Goal: Navigation & Orientation: Find specific page/section

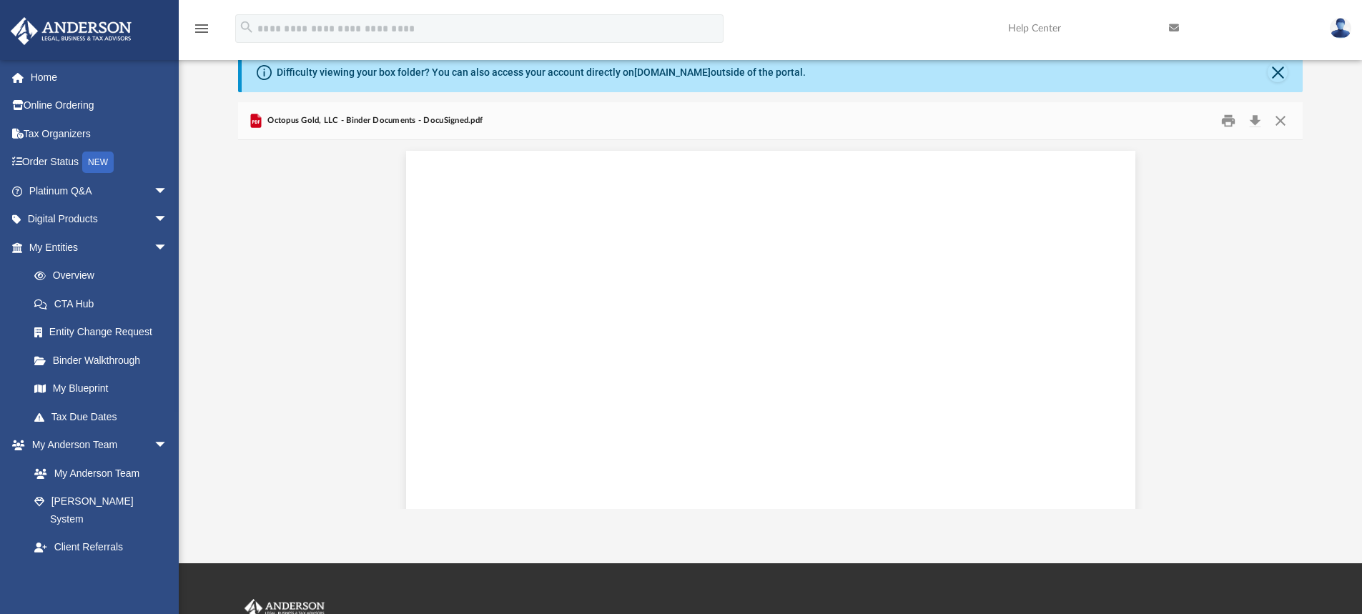
scroll to position [51653, 0]
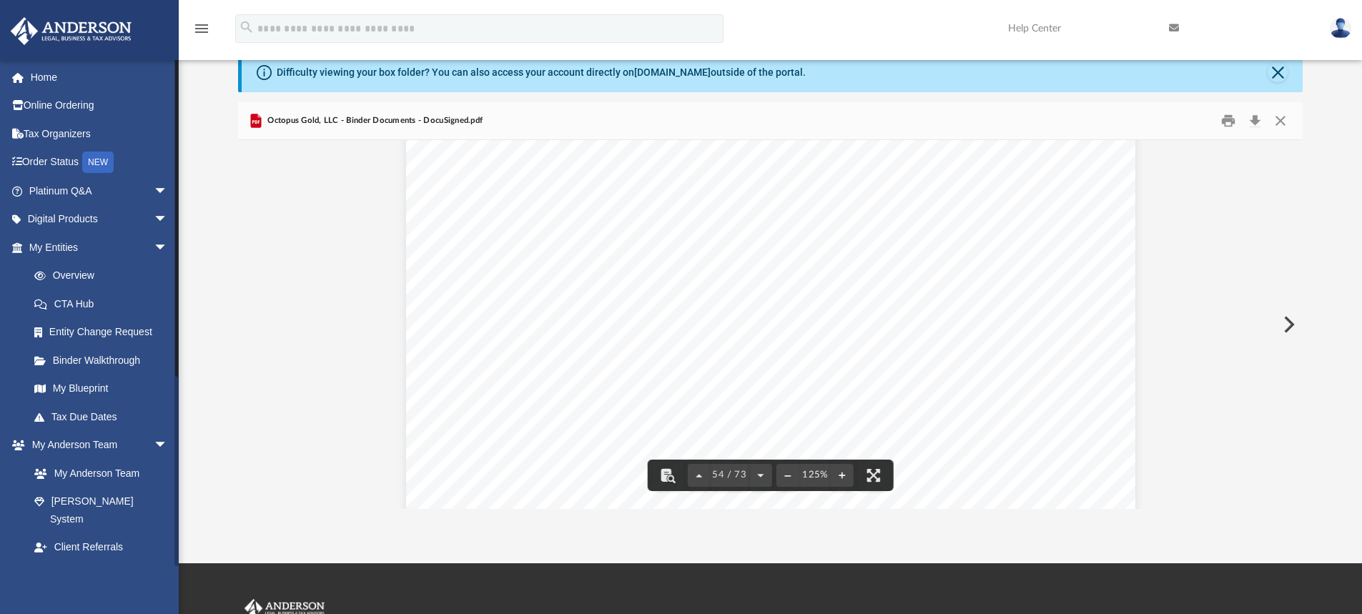
click at [157, 561] on span "arrow_drop_down" at bounding box center [168, 575] width 29 height 29
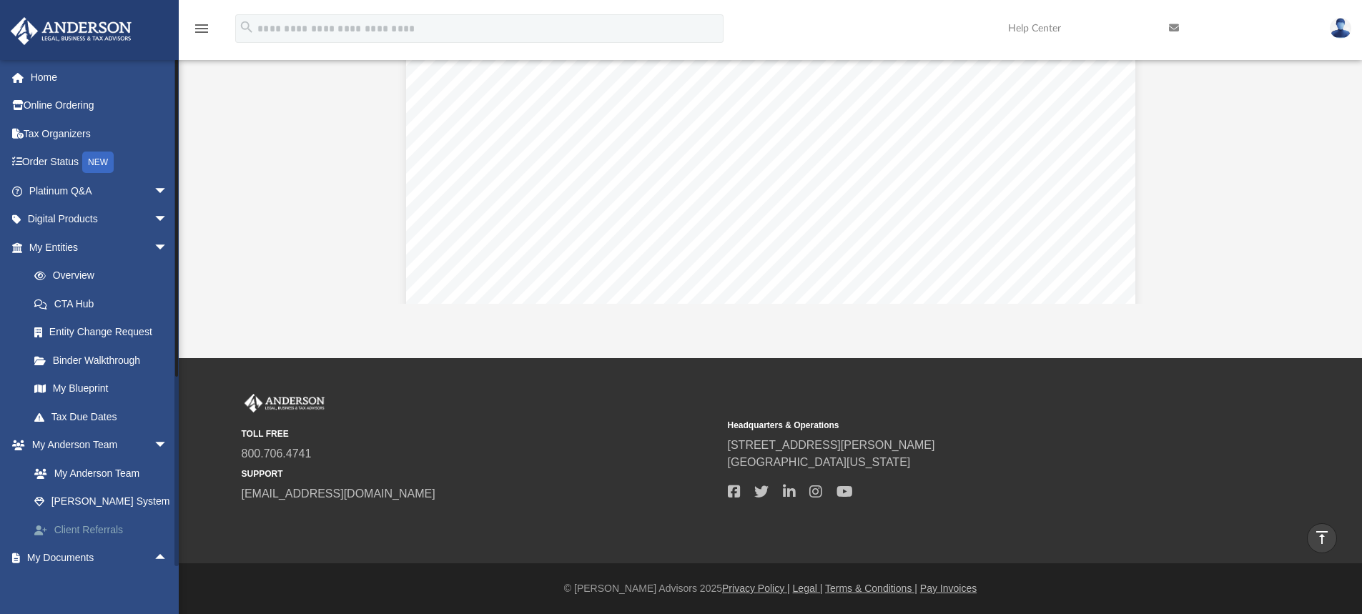
scroll to position [205, 0]
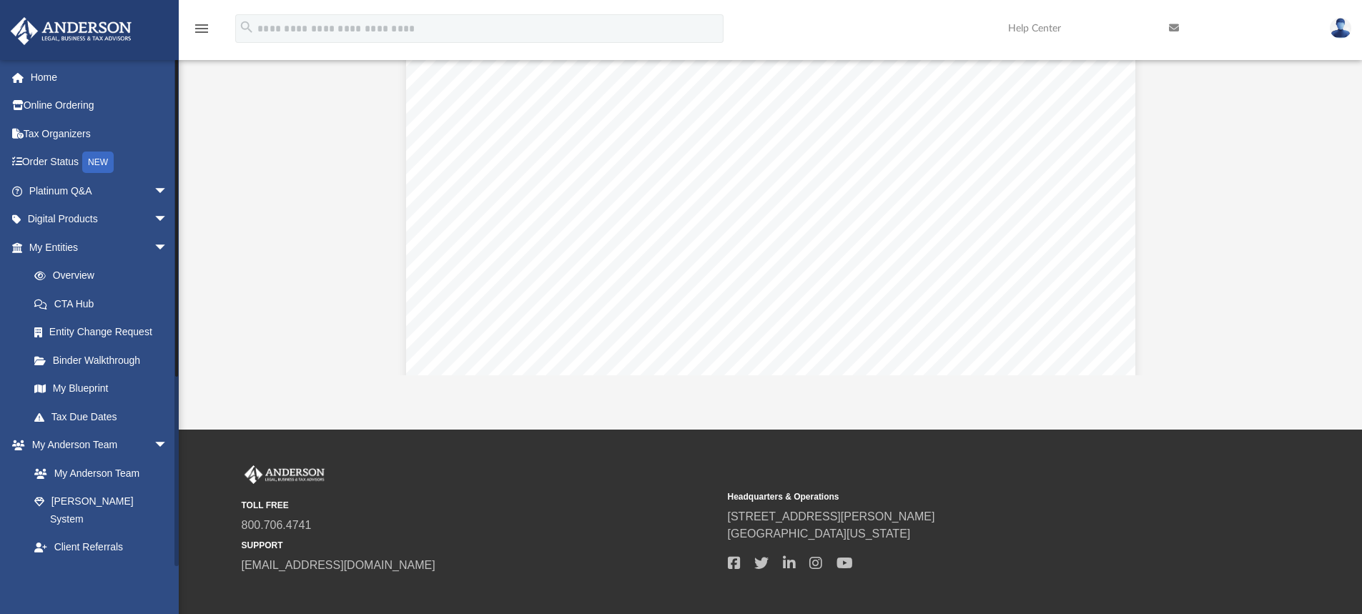
click at [157, 562] on span "arrow_drop_up" at bounding box center [168, 575] width 29 height 29
click at [154, 561] on span "arrow_drop_down" at bounding box center [168, 575] width 29 height 29
click at [154, 561] on span "arrow_drop_up" at bounding box center [168, 575] width 29 height 29
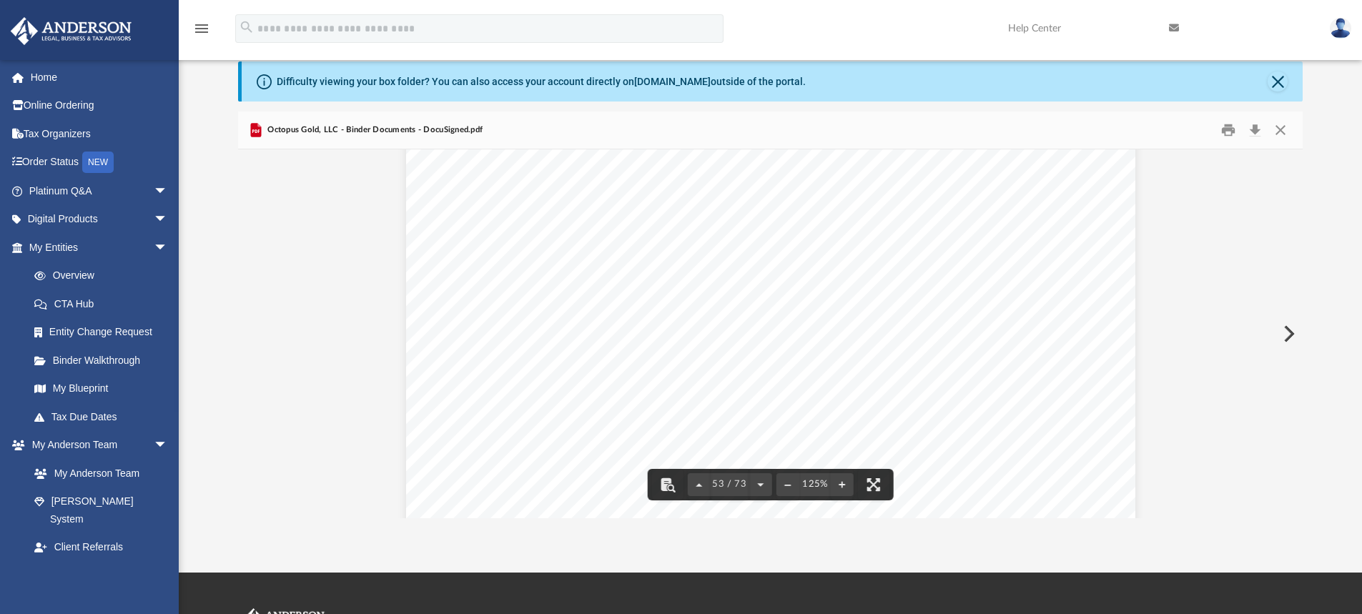
scroll to position [50437, 0]
click at [69, 167] on link "Order Status NEW" at bounding box center [99, 162] width 179 height 29
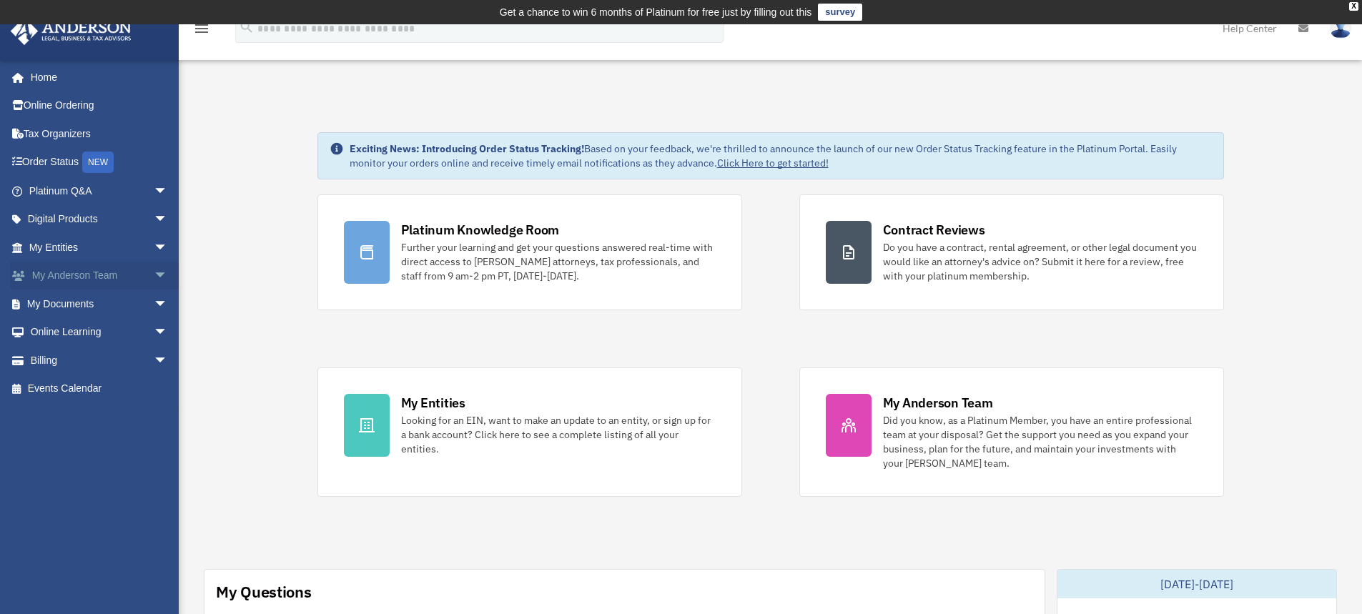
click at [154, 281] on span "arrow_drop_down" at bounding box center [168, 276] width 29 height 29
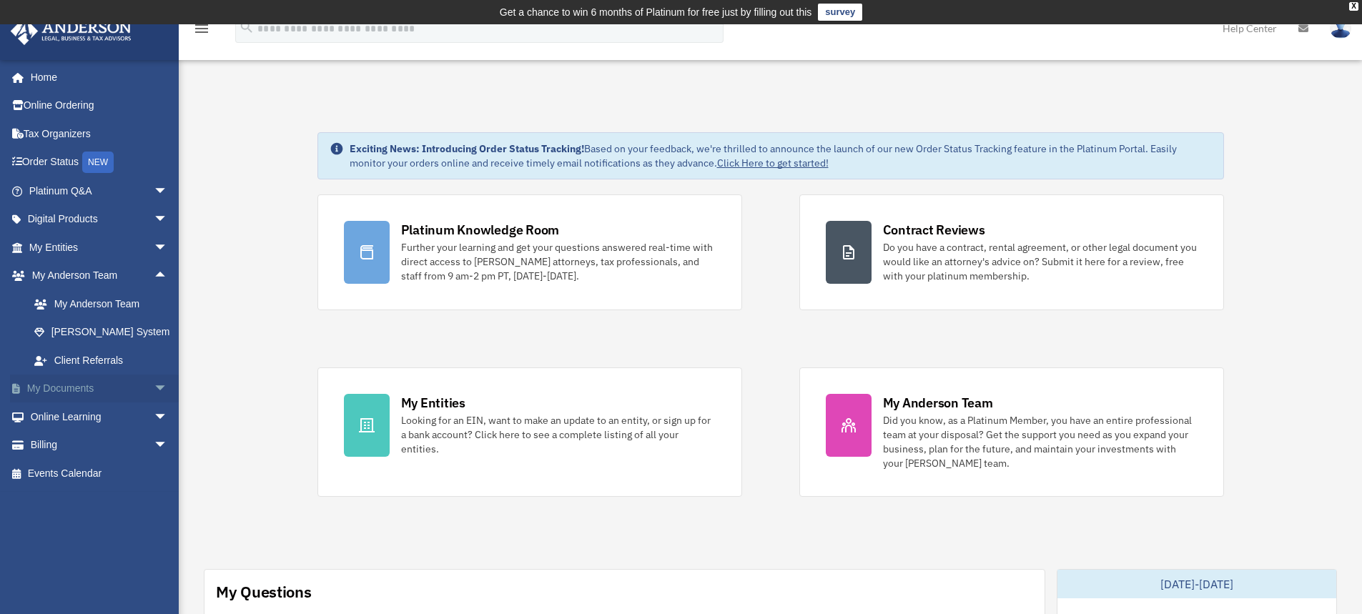
click at [154, 389] on span "arrow_drop_down" at bounding box center [168, 389] width 29 height 29
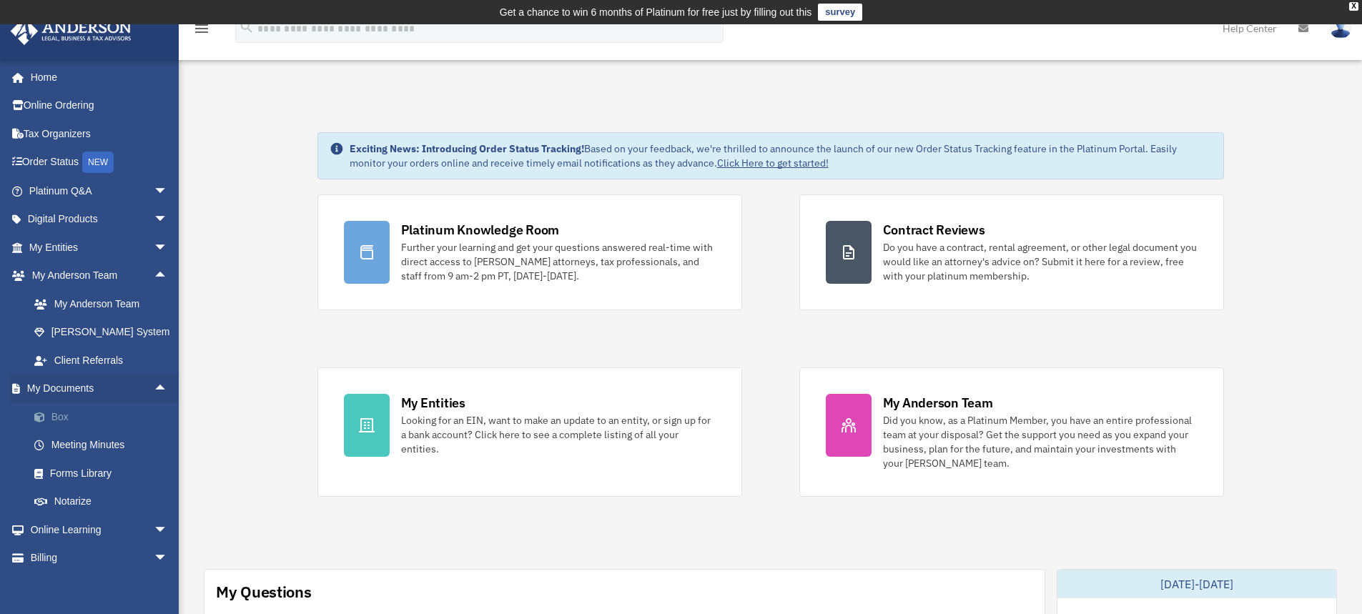
click at [64, 416] on link "Box" at bounding box center [104, 417] width 169 height 29
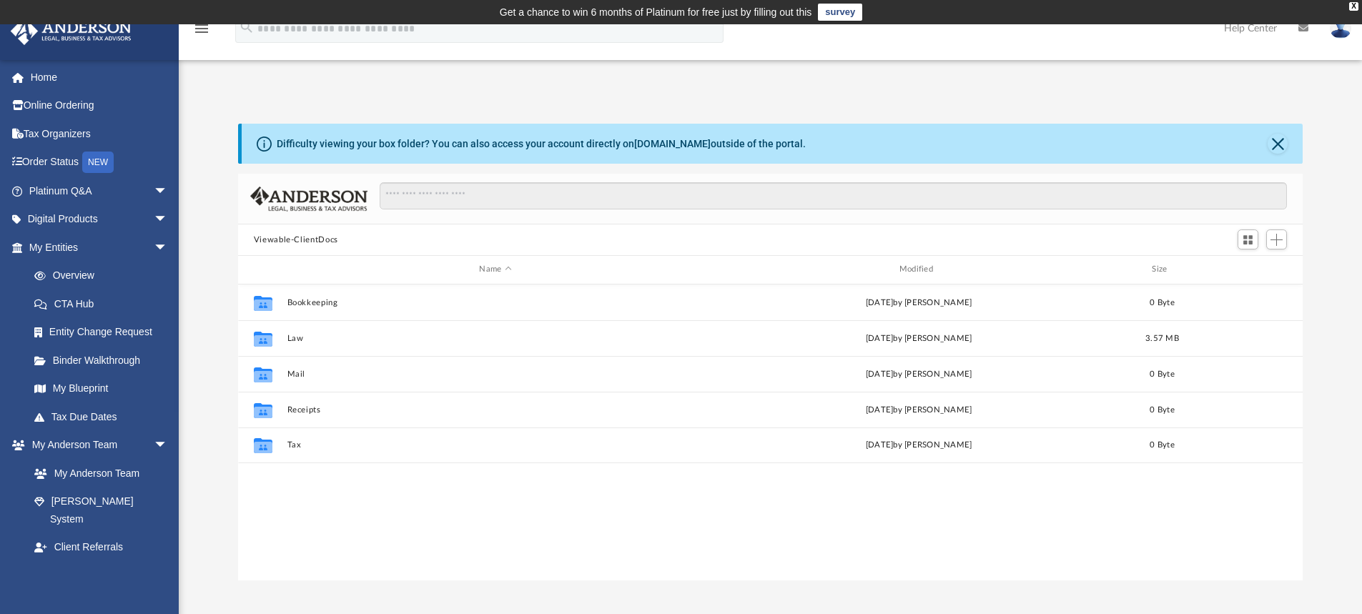
scroll to position [315, 1054]
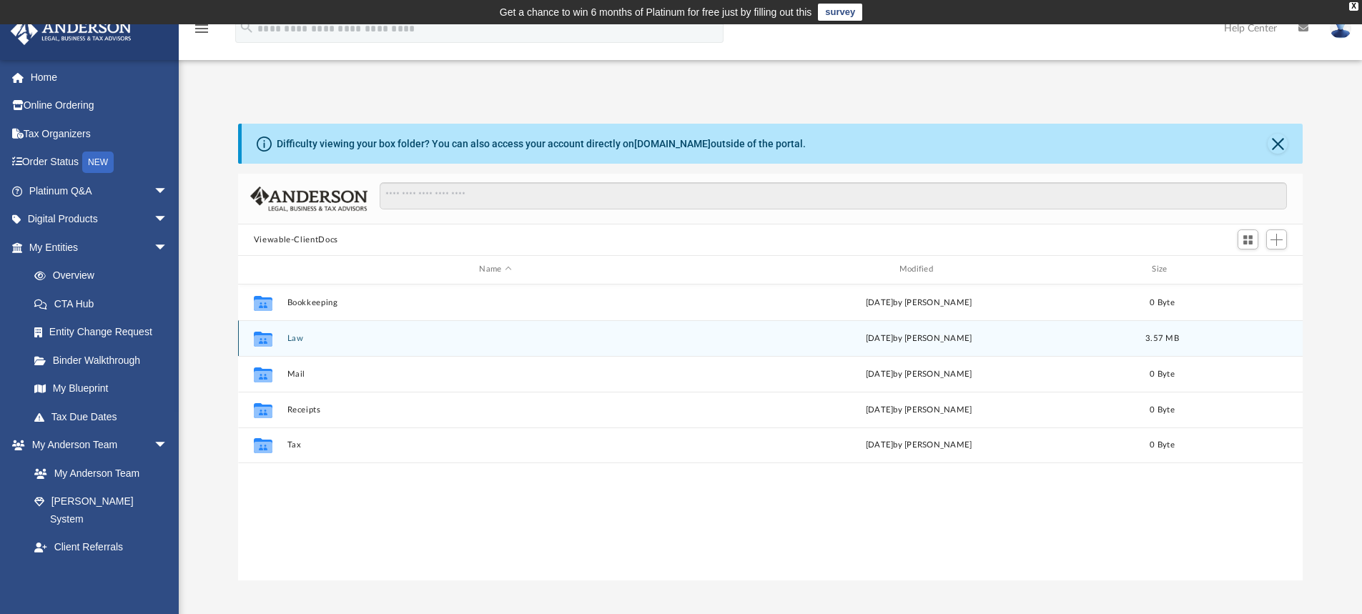
click at [296, 340] on button "Law" at bounding box center [495, 338] width 417 height 9
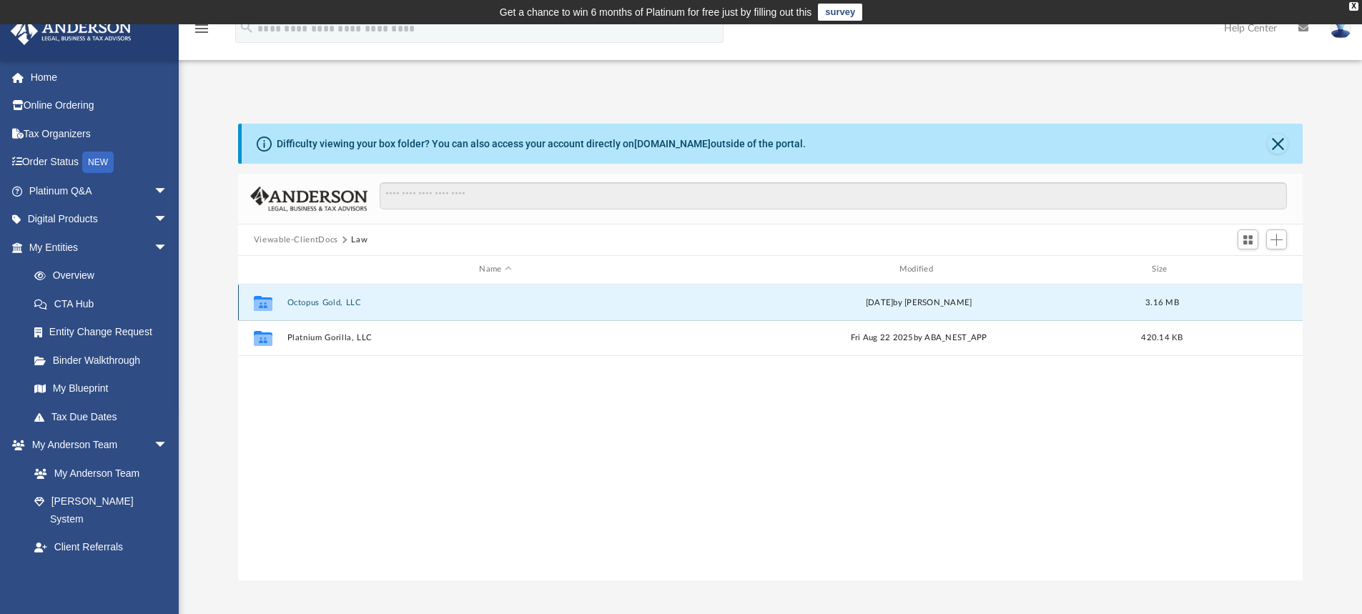
click at [302, 302] on button "Octopus Gold, LLC" at bounding box center [495, 302] width 417 height 9
click at [318, 301] on button "Initial Docs" at bounding box center [495, 301] width 417 height 9
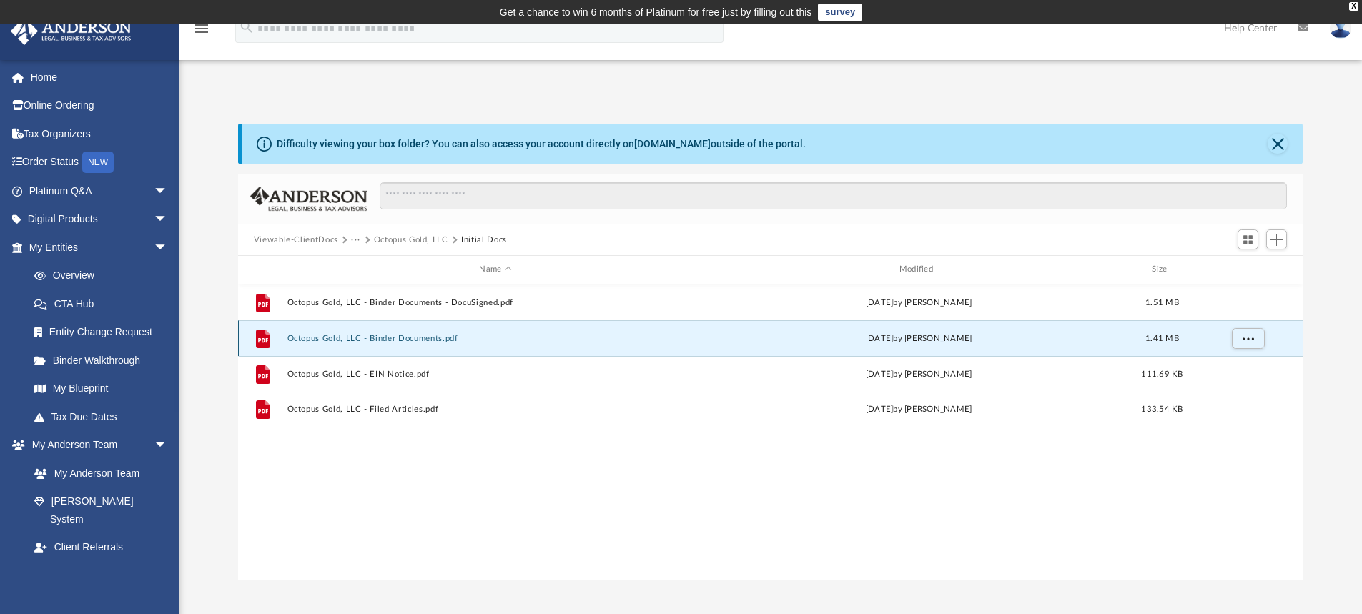
click at [403, 340] on button "Octopus Gold, LLC - Binder Documents.pdf" at bounding box center [495, 338] width 417 height 9
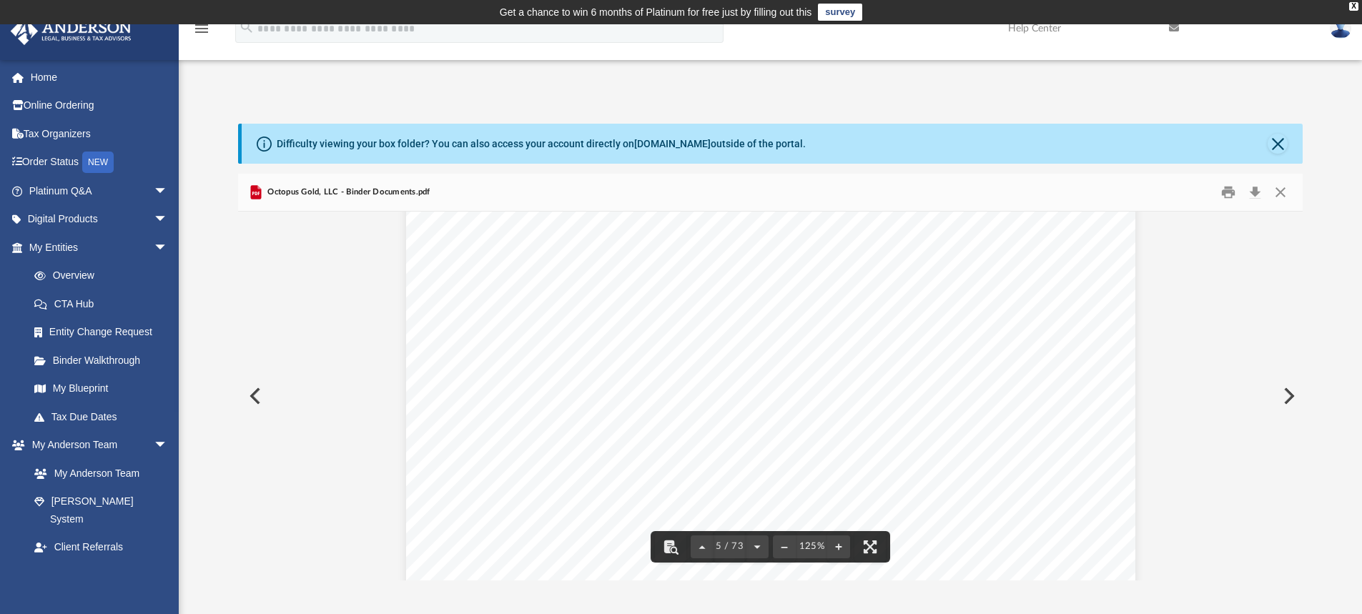
scroll to position [4219, 0]
click at [78, 412] on link "Tax Due Dates" at bounding box center [104, 417] width 169 height 29
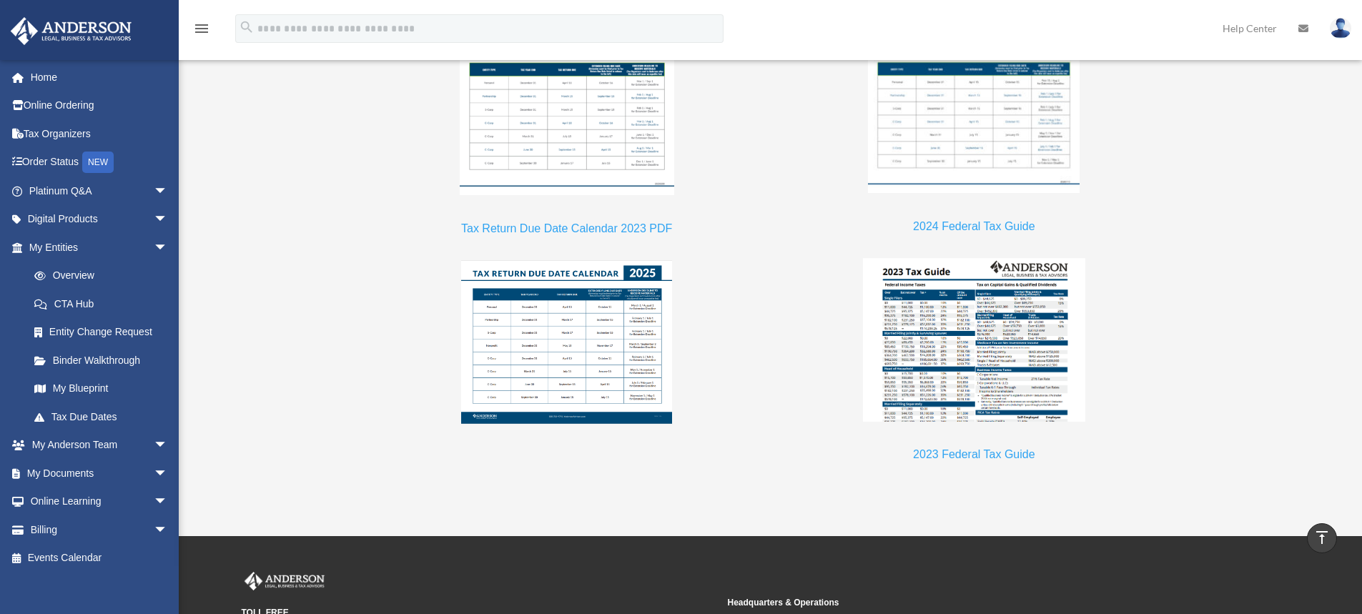
scroll to position [1359, 0]
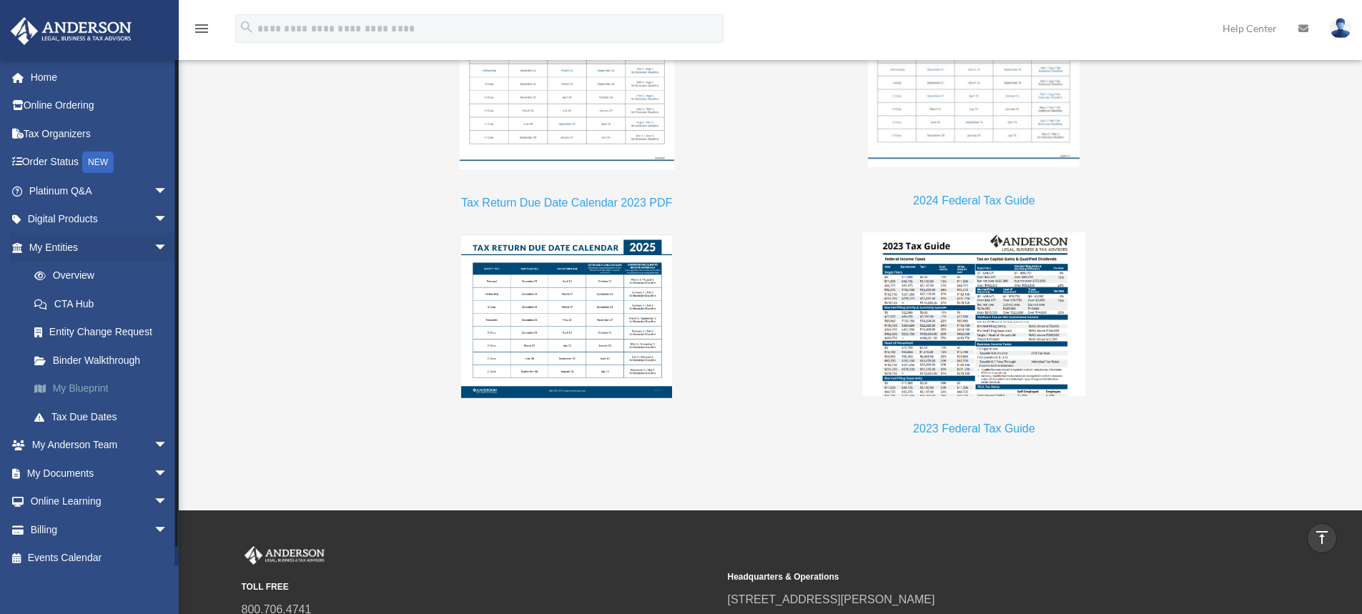
click at [85, 386] on link "My Blueprint" at bounding box center [104, 389] width 169 height 29
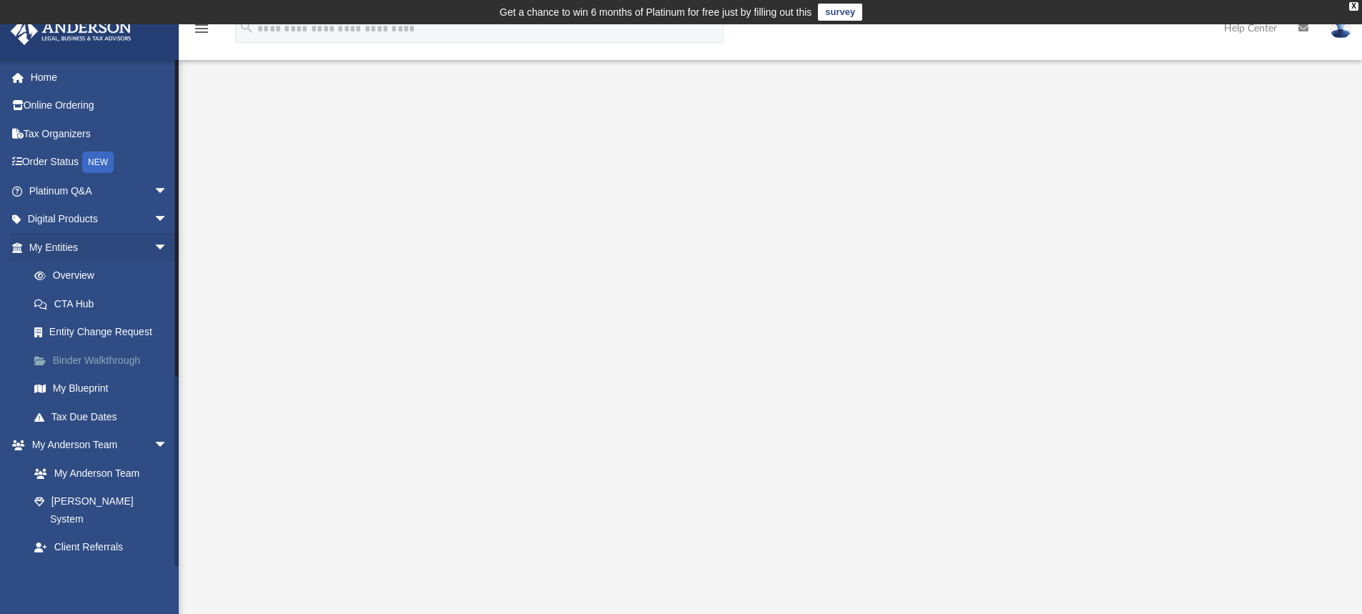
click at [107, 357] on link "Binder Walkthrough" at bounding box center [104, 360] width 169 height 29
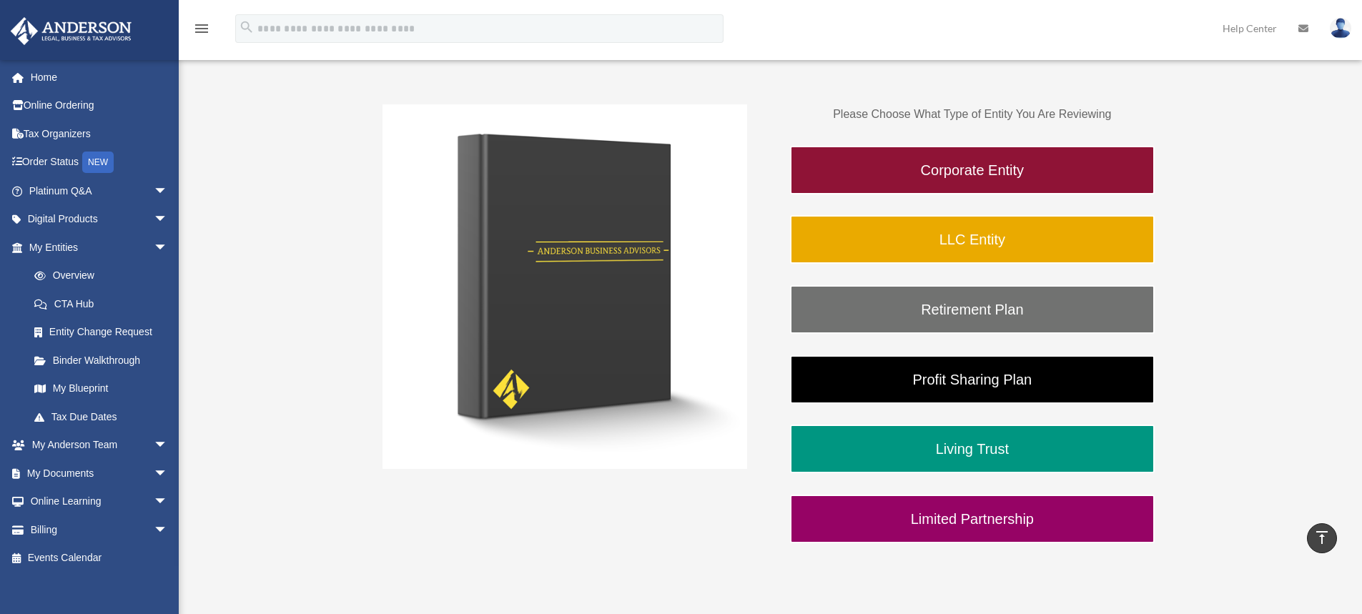
click at [596, 317] on img at bounding box center [565, 286] width 365 height 365
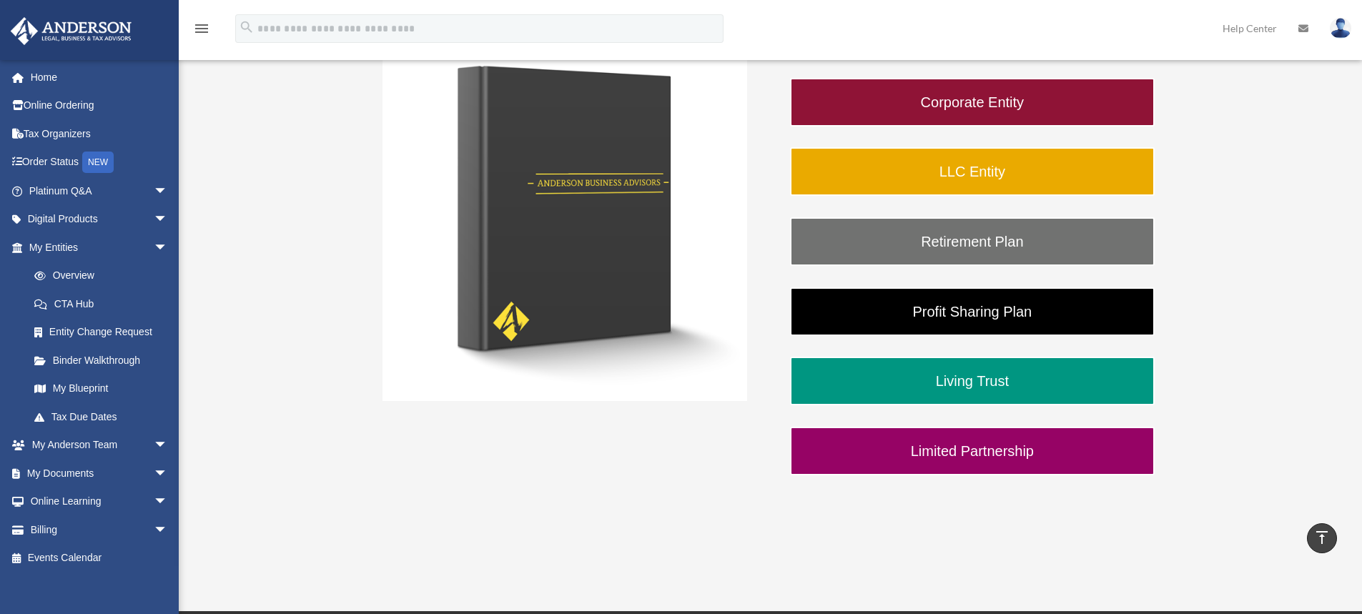
scroll to position [239, 0]
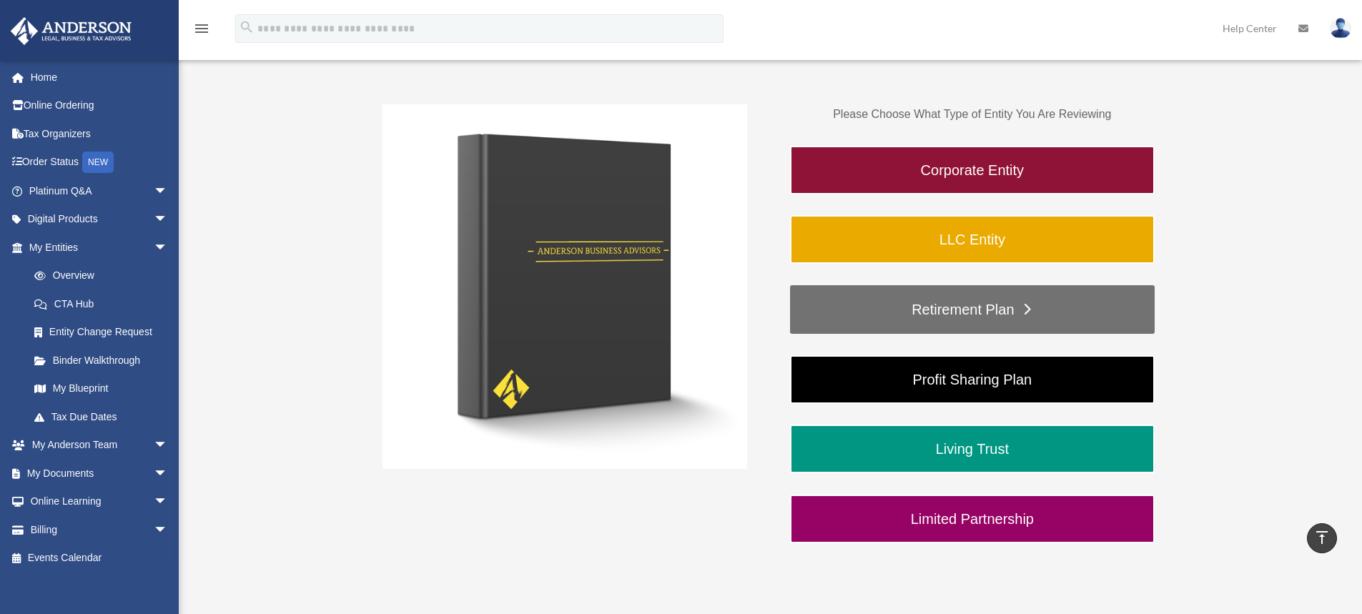
click at [965, 305] on link "Retirement Plan" at bounding box center [972, 309] width 365 height 49
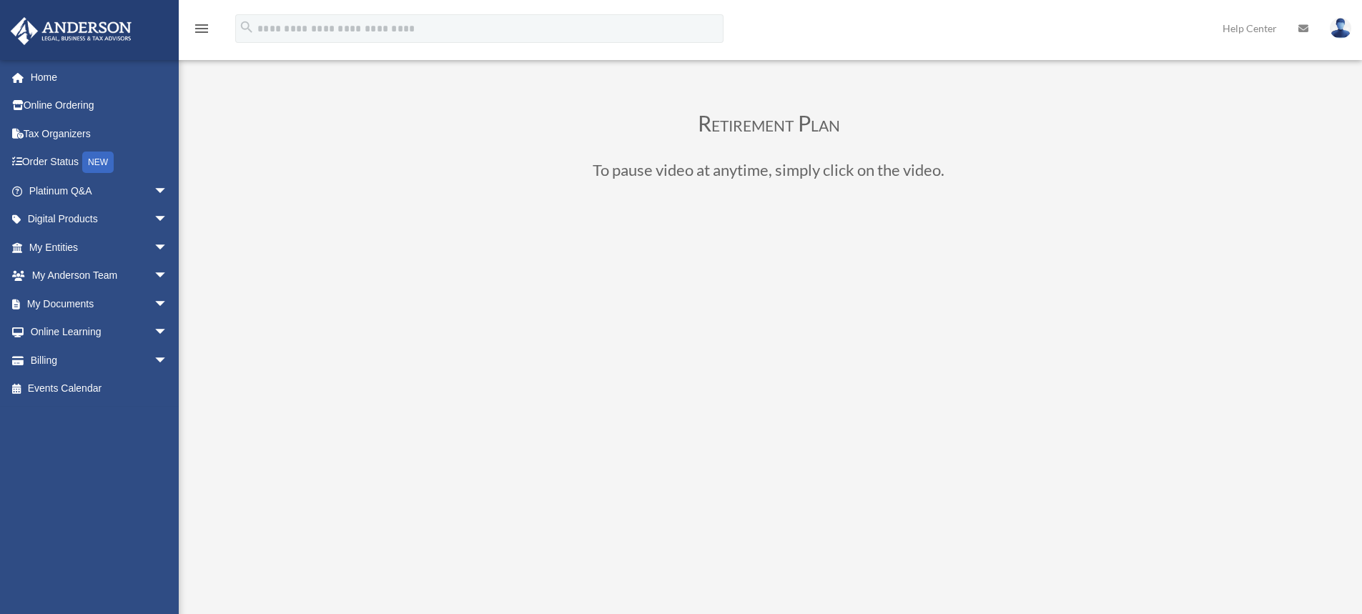
scroll to position [72, 0]
click at [154, 362] on span "arrow_drop_down" at bounding box center [168, 360] width 29 height 29
click at [102, 388] on link "$ Open Invoices" at bounding box center [104, 389] width 169 height 29
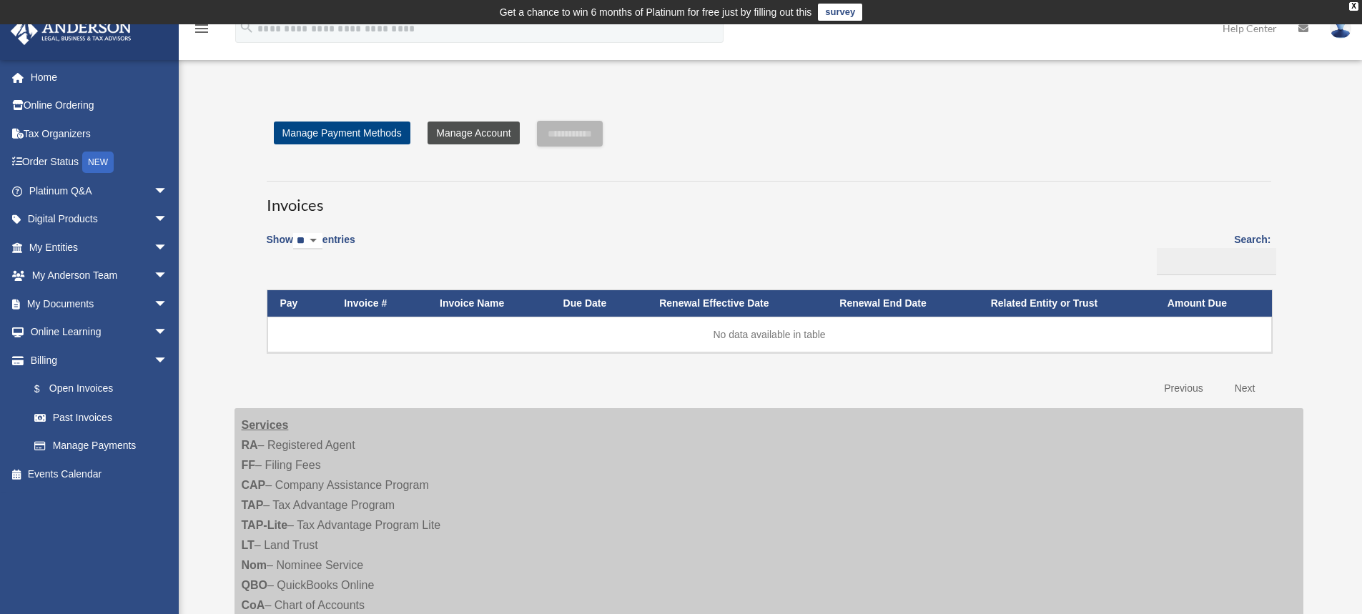
click at [468, 141] on link "Manage Account" at bounding box center [474, 133] width 92 height 23
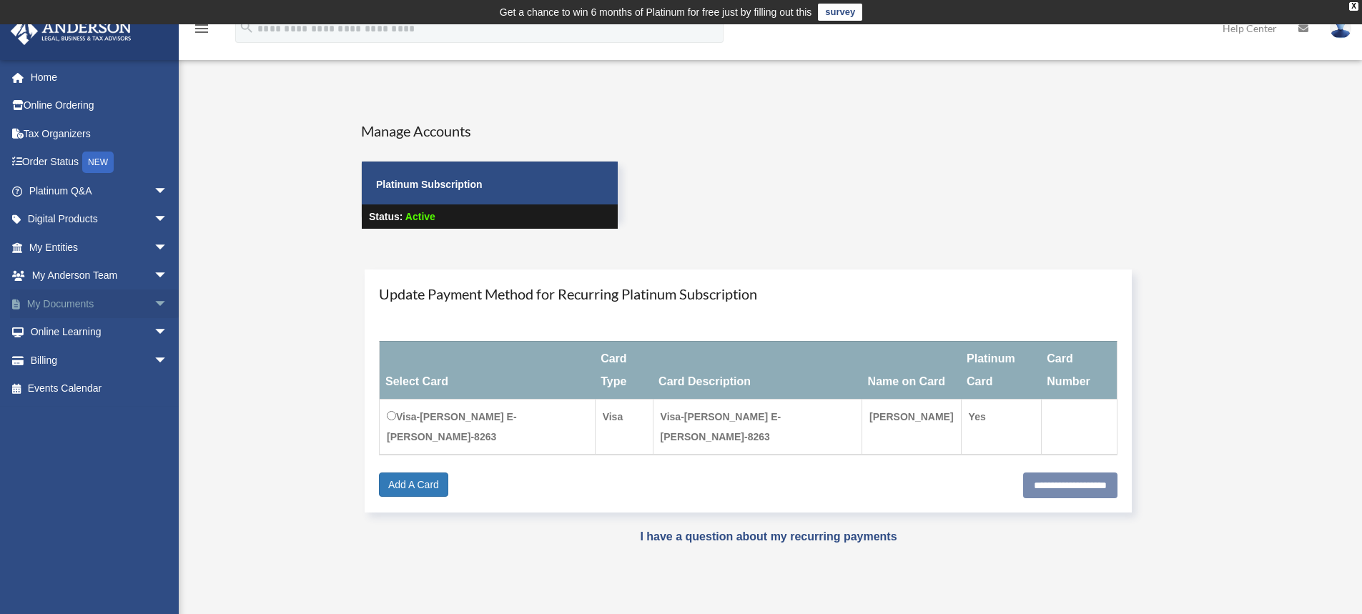
click at [154, 302] on span "arrow_drop_down" at bounding box center [168, 304] width 29 height 29
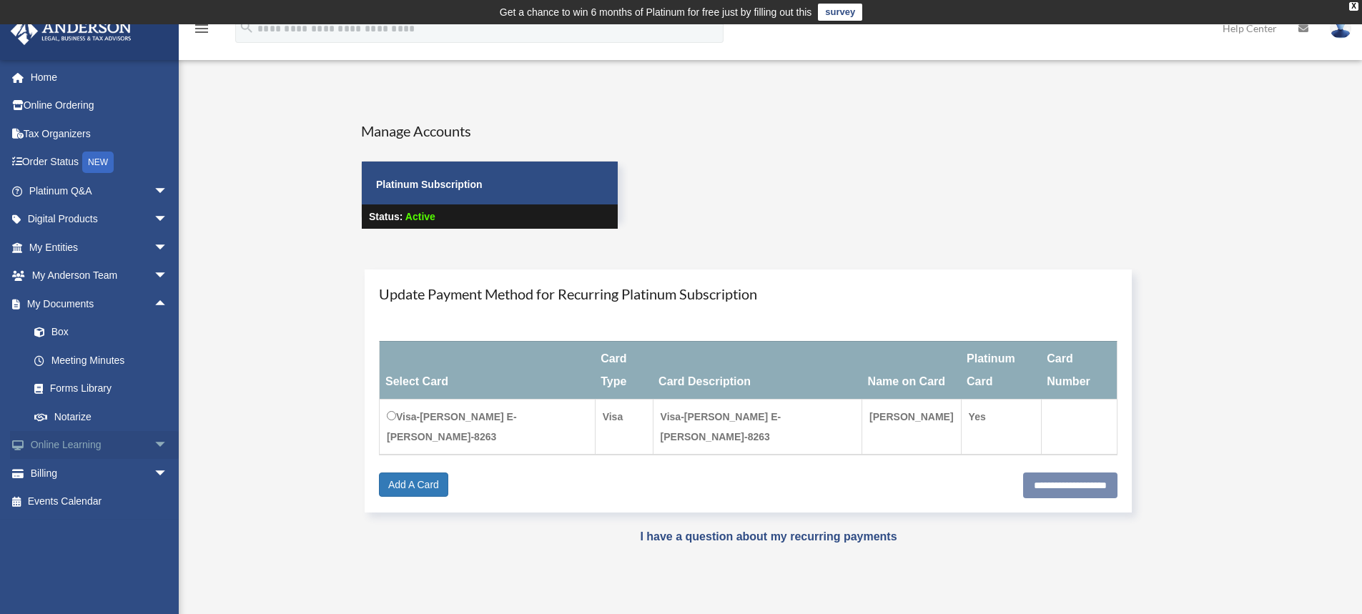
click at [154, 444] on span "arrow_drop_down" at bounding box center [168, 445] width 29 height 29
click at [154, 247] on span "arrow_drop_down" at bounding box center [168, 247] width 29 height 29
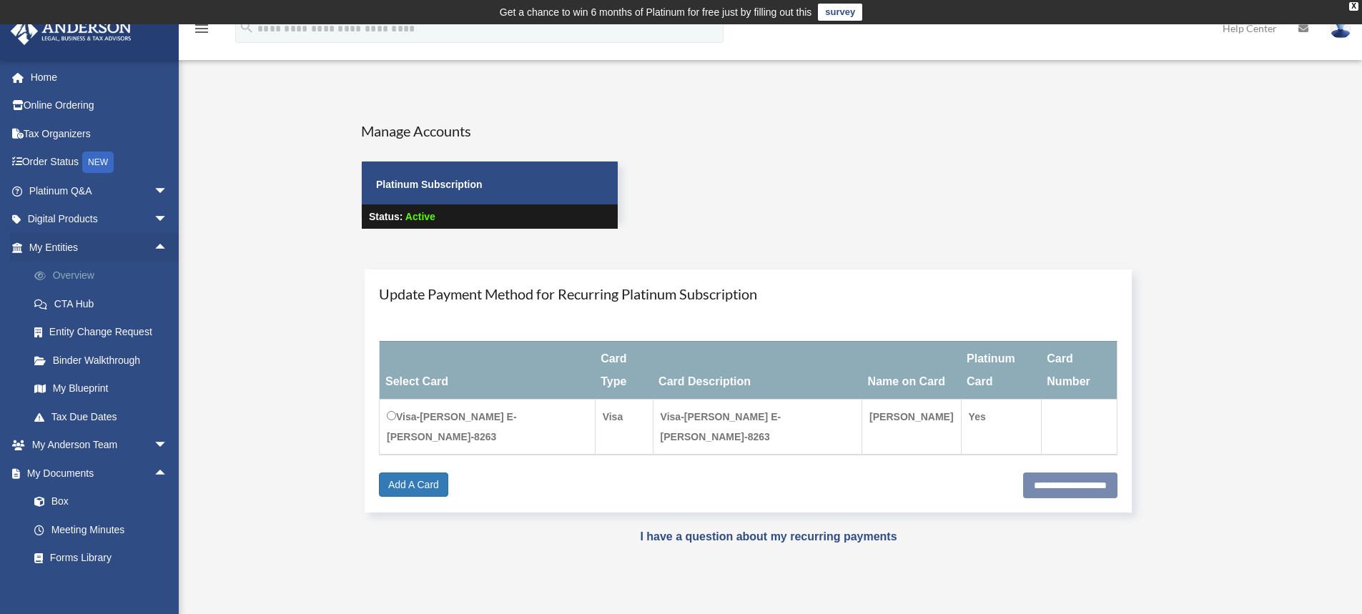
click at [94, 275] on link "Overview" at bounding box center [104, 276] width 169 height 29
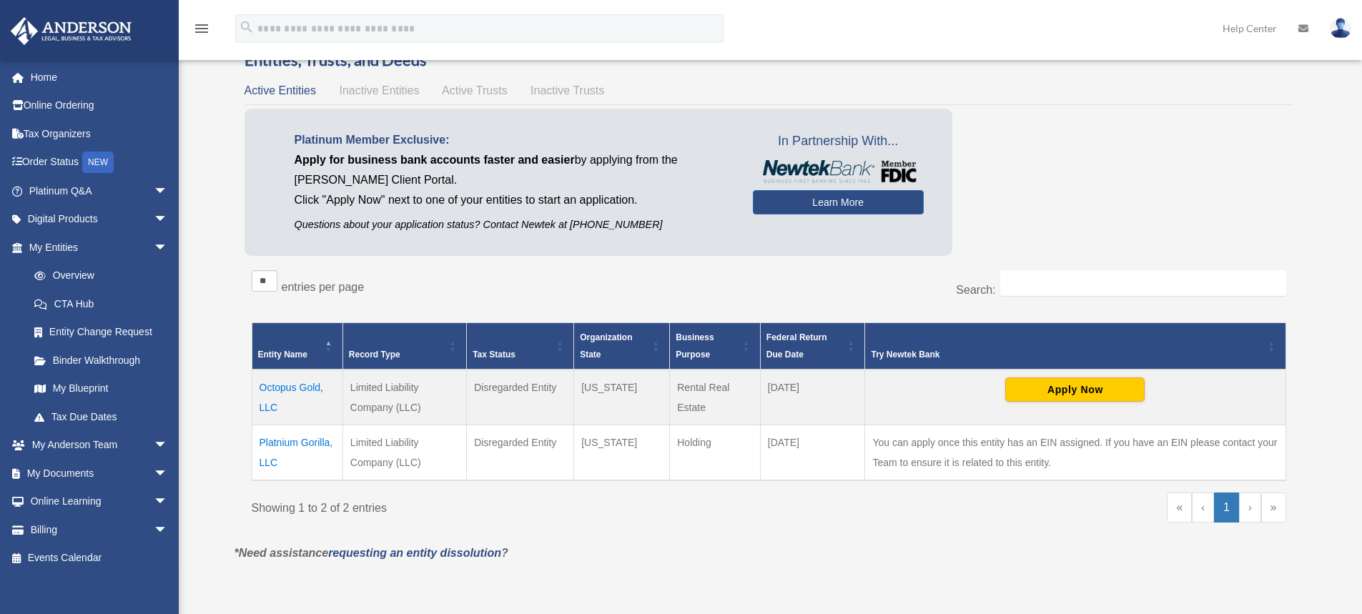
scroll to position [143, 0]
